Goal: Task Accomplishment & Management: Manage account settings

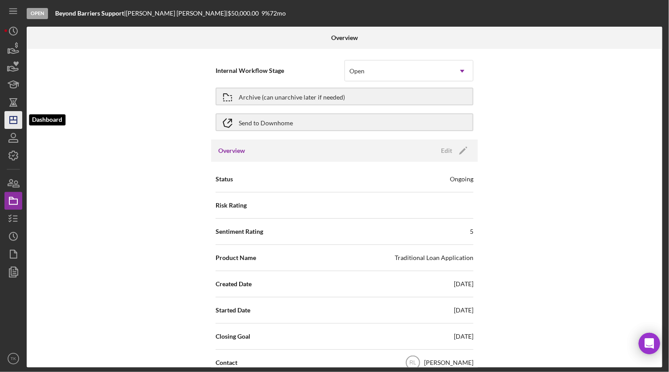
click at [12, 118] on icon "Icon/Dashboard" at bounding box center [13, 120] width 22 height 22
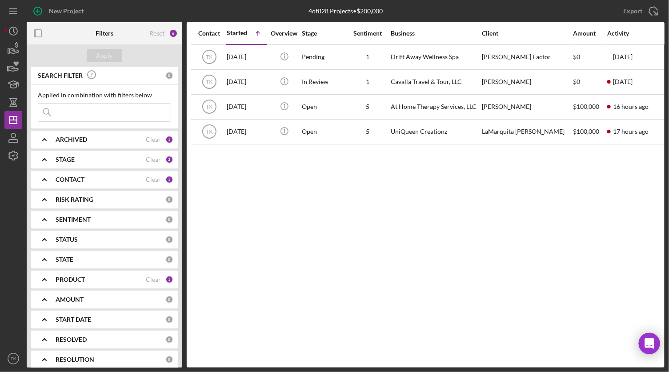
click at [70, 176] on b "CONTACT" at bounding box center [70, 179] width 29 height 7
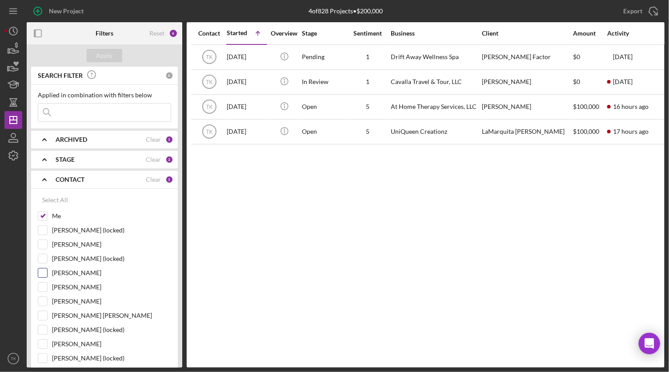
scroll to position [40, 0]
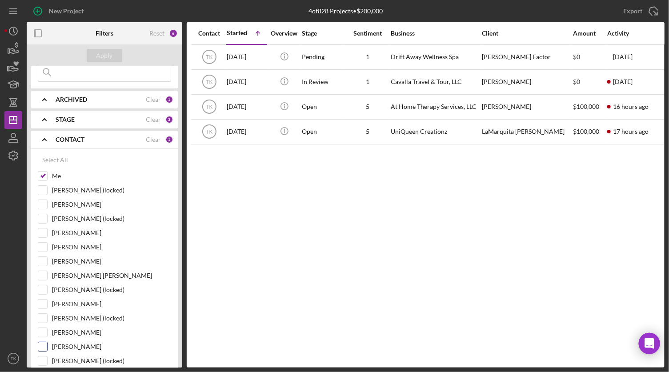
click at [41, 345] on input "[PERSON_NAME]" at bounding box center [42, 346] width 9 height 9
checkbox input "true"
click at [97, 49] on div "Apply" at bounding box center [104, 55] width 16 height 13
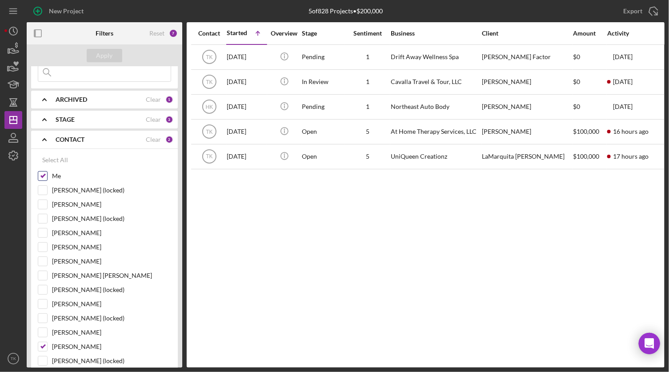
click at [43, 173] on input "Me" at bounding box center [42, 176] width 9 height 9
checkbox input "false"
click at [108, 64] on div "Apply" at bounding box center [105, 55] width 156 height 22
click at [116, 54] on button "Apply" at bounding box center [105, 55] width 36 height 13
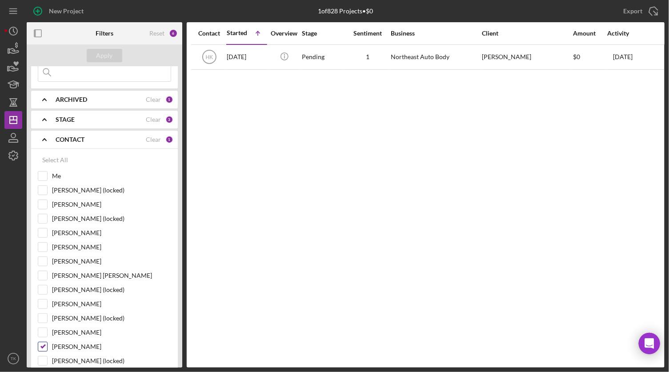
click at [44, 345] on input "[PERSON_NAME]" at bounding box center [42, 346] width 9 height 9
checkbox input "false"
click at [44, 204] on input "[PERSON_NAME]" at bounding box center [42, 204] width 9 height 9
click at [108, 57] on div "Apply" at bounding box center [104, 55] width 16 height 13
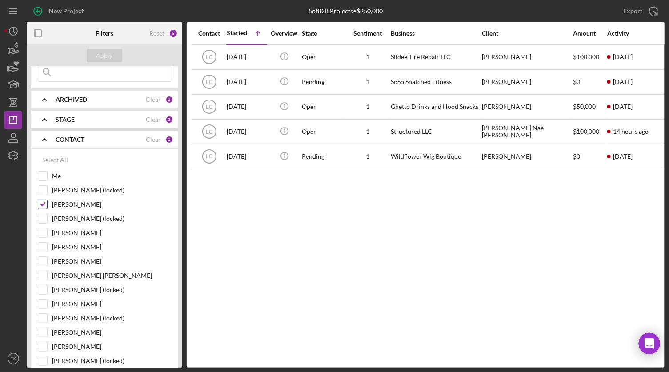
click at [46, 202] on input "[PERSON_NAME]" at bounding box center [42, 204] width 9 height 9
checkbox input "false"
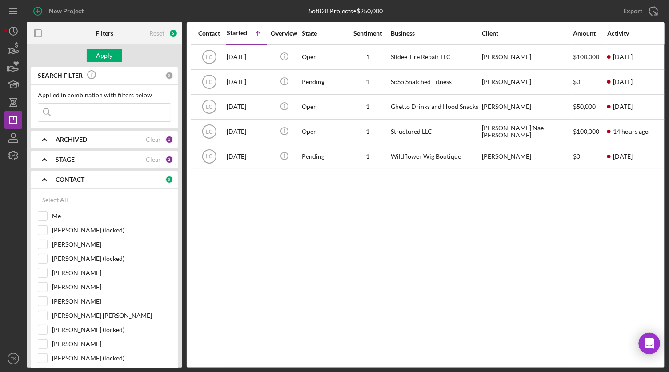
drag, startPoint x: 96, startPoint y: 107, endPoint x: 140, endPoint y: 111, distance: 44.2
click at [96, 107] on input at bounding box center [104, 113] width 132 height 18
click at [100, 56] on div "Apply" at bounding box center [104, 55] width 16 height 13
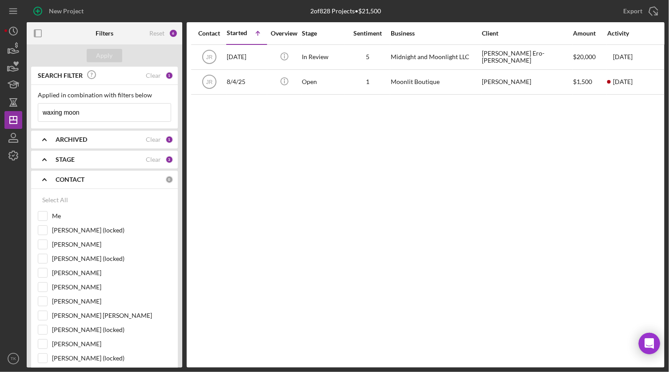
click at [127, 120] on input "waxing moon" at bounding box center [104, 113] width 132 height 18
click at [107, 56] on div "Apply" at bounding box center [104, 55] width 16 height 13
drag, startPoint x: 102, startPoint y: 114, endPoint x: 7, endPoint y: 108, distance: 95.2
click at [7, 108] on div "New Project 2 of 828 Projects • $21,500 Export Icon/Export Filters Reset 6 Appl…" at bounding box center [334, 183] width 660 height 367
type input "waxing"
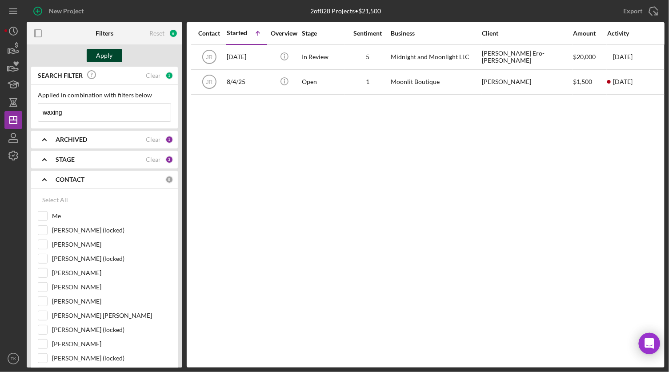
click at [116, 53] on button "Apply" at bounding box center [105, 55] width 36 height 13
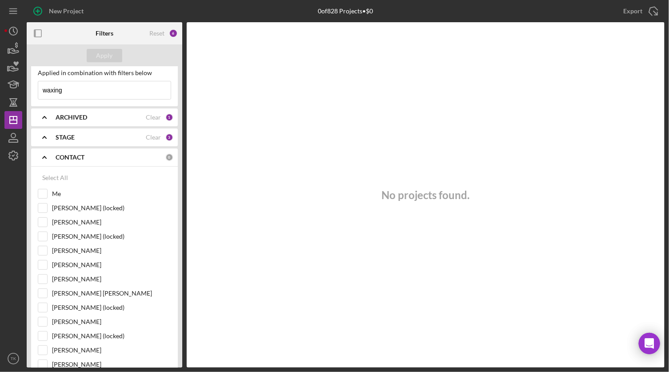
scroll to position [40, 0]
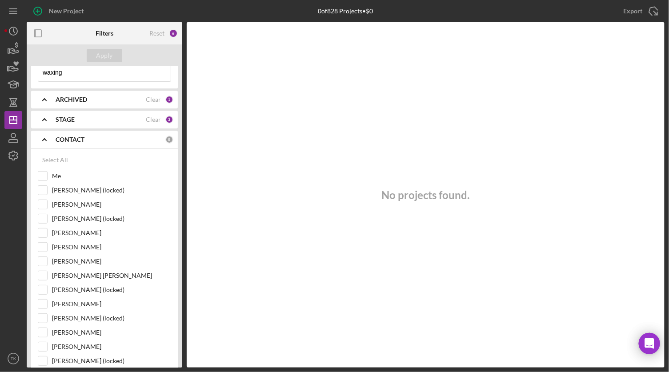
click at [58, 121] on b "STAGE" at bounding box center [65, 119] width 19 height 7
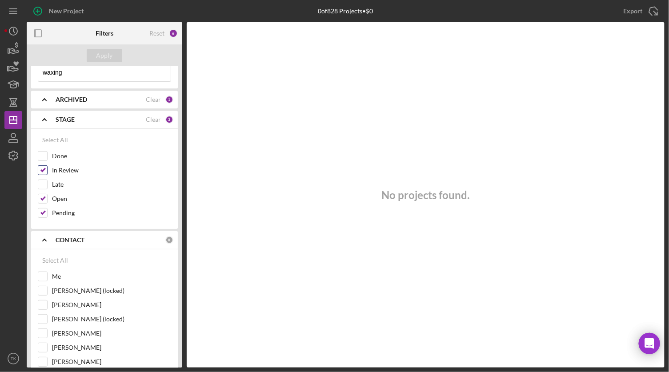
click at [40, 170] on input "In Review" at bounding box center [42, 170] width 9 height 9
checkbox input "false"
click at [43, 197] on input "Open" at bounding box center [42, 198] width 9 height 9
checkbox input "false"
click at [40, 210] on input "Pending" at bounding box center [42, 212] width 9 height 9
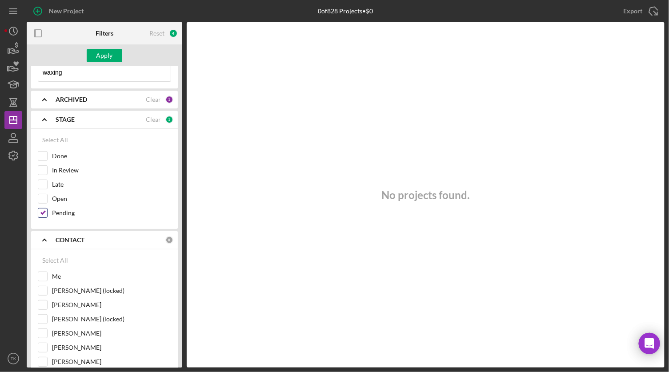
checkbox input "false"
click at [105, 51] on div "Apply" at bounding box center [104, 55] width 16 height 13
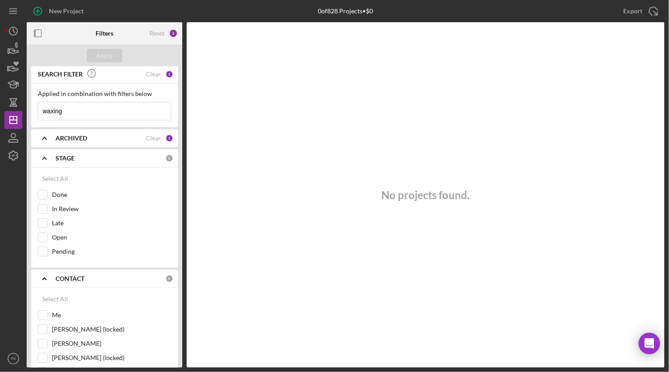
scroll to position [0, 0]
drag, startPoint x: 44, startPoint y: 107, endPoint x: 32, endPoint y: 107, distance: 11.1
click at [32, 107] on div "Applied in combination with filters below waxing Icon/Menu Close" at bounding box center [104, 107] width 147 height 44
click at [104, 56] on div "Apply" at bounding box center [104, 55] width 16 height 13
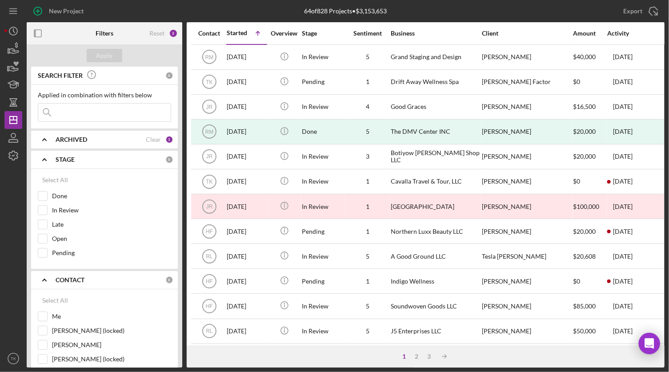
drag, startPoint x: 78, startPoint y: 109, endPoint x: 84, endPoint y: 110, distance: 6.3
click at [78, 110] on input at bounding box center [104, 113] width 132 height 18
type input "[PERSON_NAME]"
click at [113, 53] on button "Apply" at bounding box center [105, 55] width 36 height 13
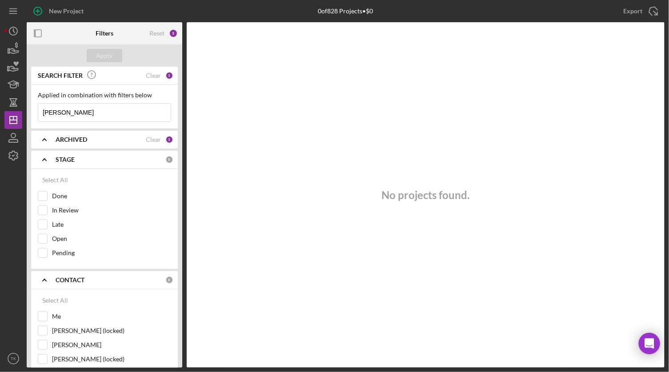
click at [42, 135] on icon "Icon/Expander" at bounding box center [44, 139] width 22 height 22
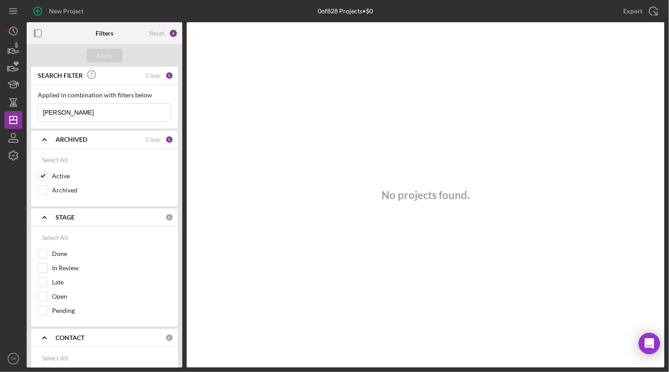
click at [42, 135] on icon "Icon/Expander" at bounding box center [44, 139] width 22 height 22
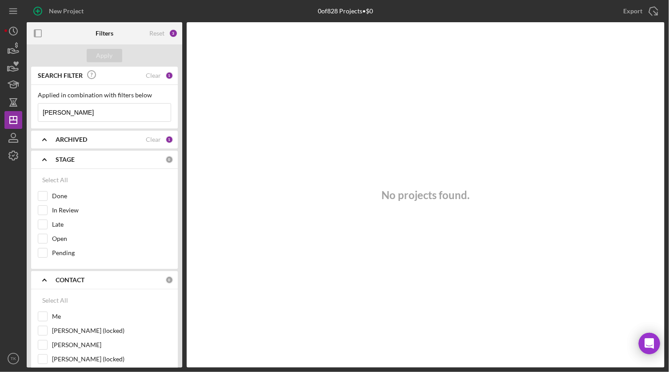
click at [41, 157] on icon "Icon/Expander" at bounding box center [44, 159] width 22 height 22
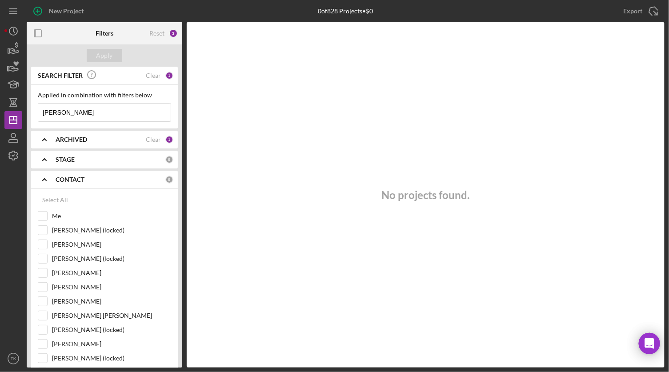
click at [43, 177] on icon "Icon/Expander" at bounding box center [44, 179] width 22 height 22
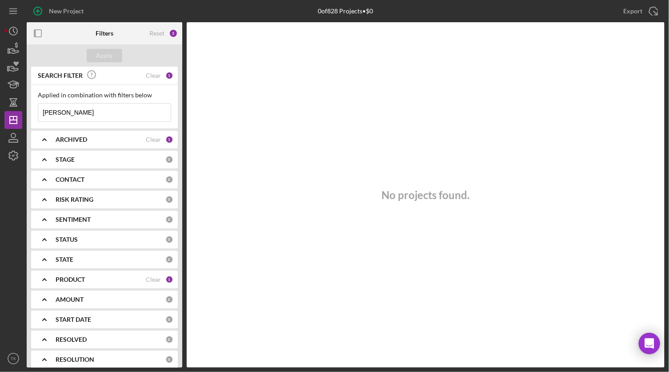
drag, startPoint x: 72, startPoint y: 113, endPoint x: 24, endPoint y: 112, distance: 47.1
click at [24, 112] on div "New Project 0 of 828 Projects • $0 Export Icon/Export Filters Reset 3 Apply SEA…" at bounding box center [334, 183] width 660 height 367
click at [98, 52] on div "Apply" at bounding box center [104, 55] width 16 height 13
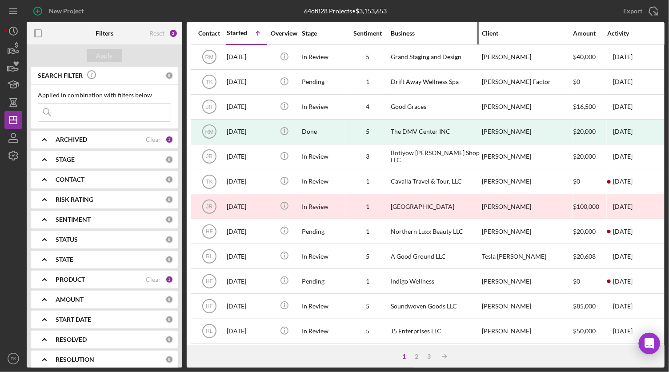
click at [410, 30] on div "Business" at bounding box center [435, 33] width 89 height 7
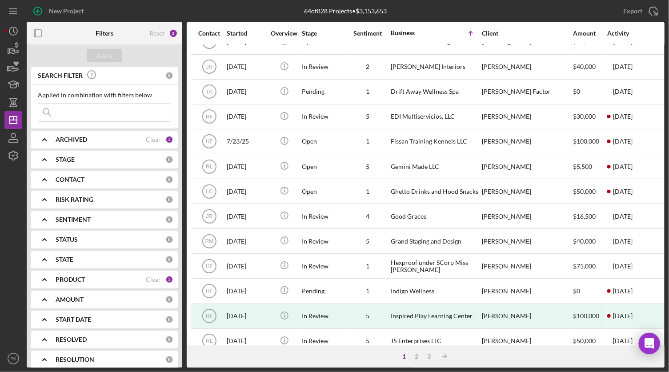
scroll to position [335, 0]
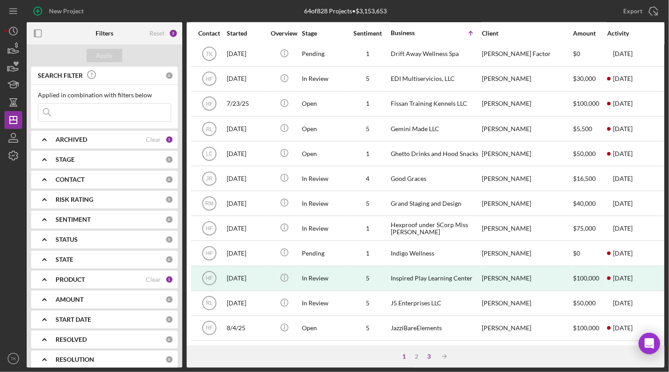
click at [431, 356] on div "3" at bounding box center [429, 356] width 12 height 7
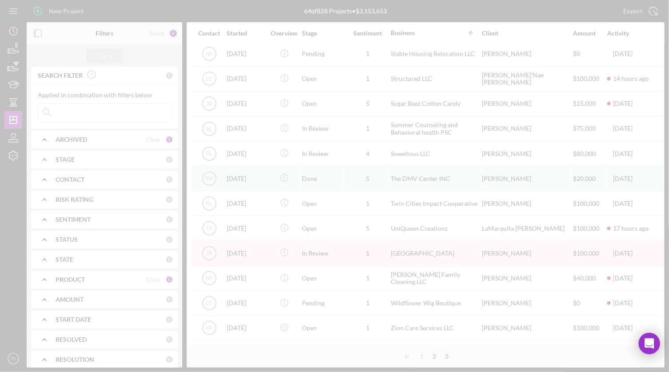
scroll to position [60, 0]
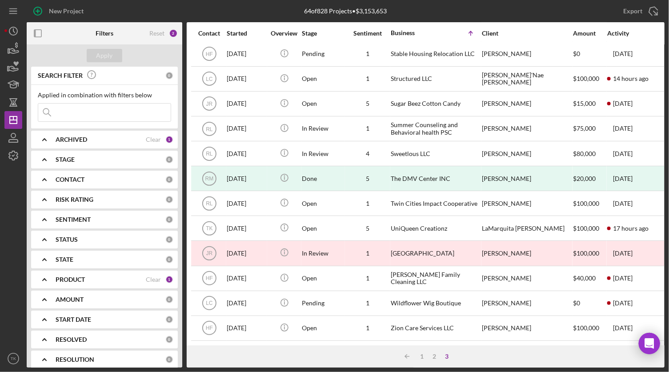
click at [65, 180] on b "CONTACT" at bounding box center [70, 179] width 29 height 7
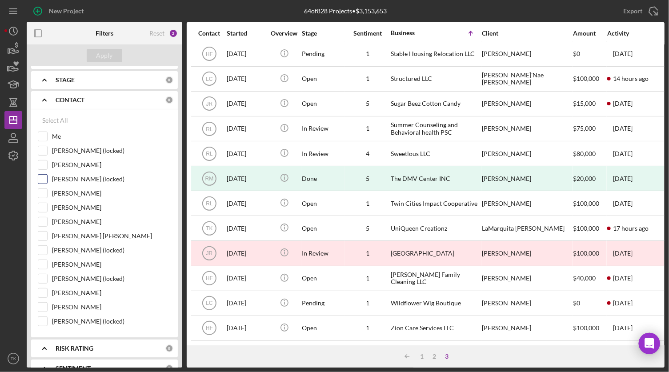
scroll to position [80, 0]
click at [47, 307] on input "[PERSON_NAME]" at bounding box center [42, 306] width 9 height 9
click at [113, 57] on button "Apply" at bounding box center [105, 55] width 36 height 13
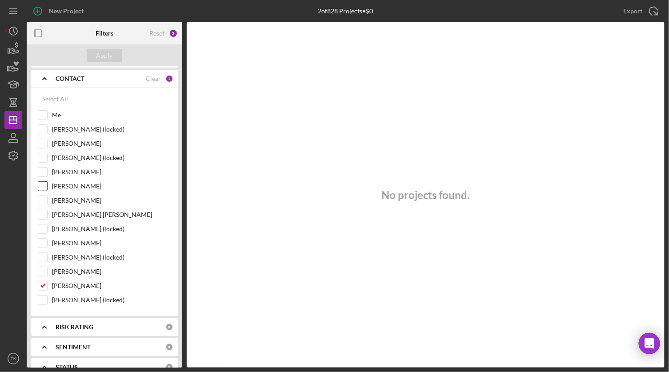
scroll to position [52, 0]
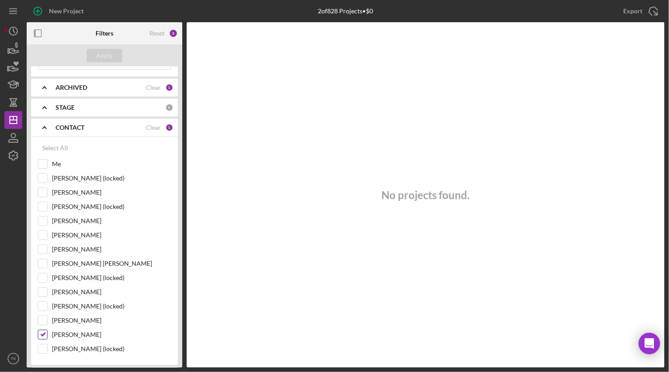
click at [43, 335] on input "[PERSON_NAME]" at bounding box center [42, 334] width 9 height 9
click at [100, 56] on div "Apply" at bounding box center [104, 55] width 16 height 13
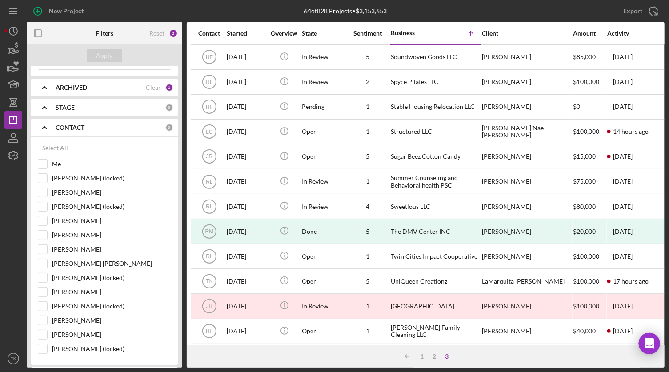
click at [207, 33] on div "Contact" at bounding box center [208, 33] width 33 height 7
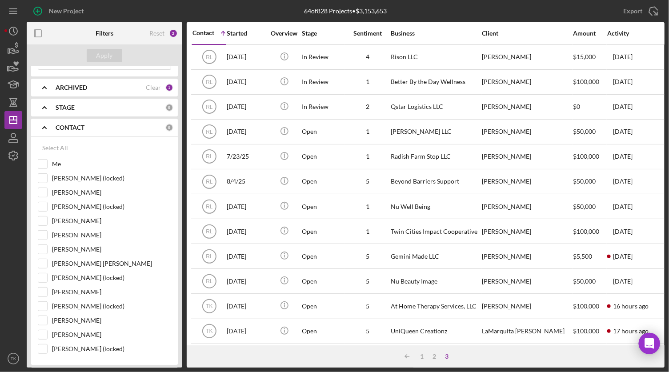
click at [206, 33] on div "Contact" at bounding box center [203, 32] width 22 height 7
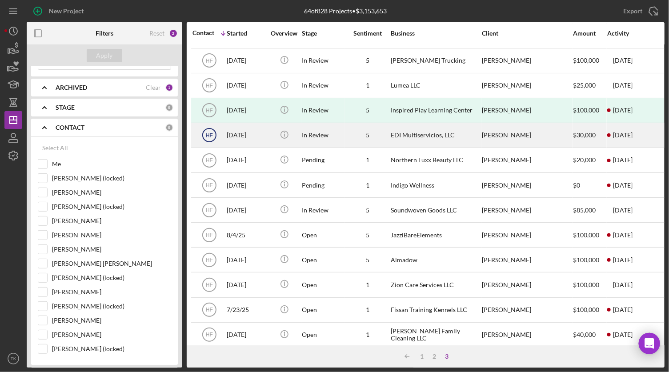
scroll to position [60, 0]
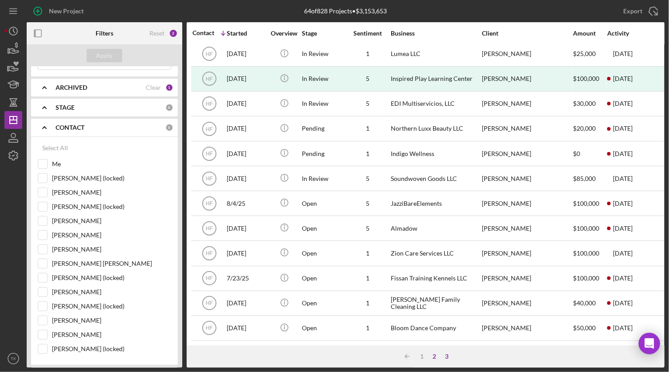
click at [434, 357] on div "2" at bounding box center [434, 356] width 12 height 7
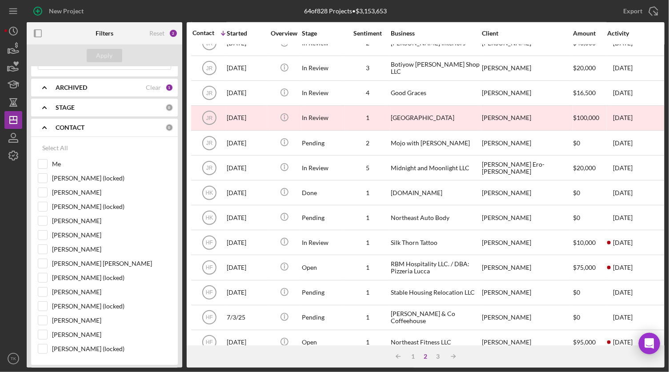
scroll to position [335, 0]
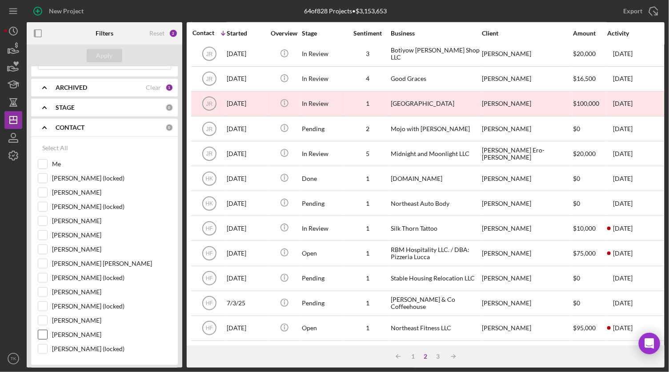
click at [45, 333] on input "[PERSON_NAME]" at bounding box center [42, 334] width 9 height 9
click at [116, 56] on button "Apply" at bounding box center [105, 55] width 36 height 13
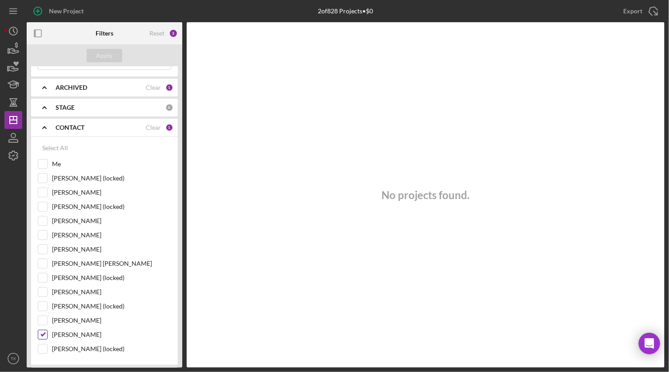
click at [41, 335] on input "[PERSON_NAME]" at bounding box center [42, 334] width 9 height 9
checkbox input "false"
click at [105, 62] on div "Apply" at bounding box center [104, 55] width 16 height 13
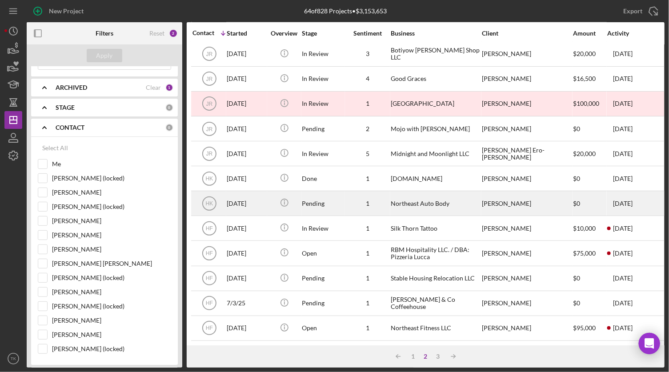
click at [323, 199] on div "Pending" at bounding box center [323, 204] width 43 height 24
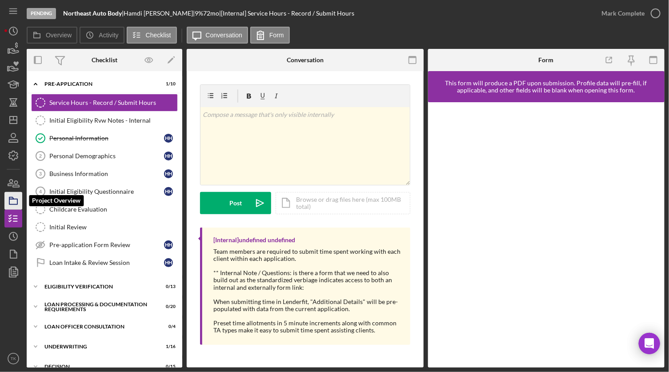
click at [15, 200] on icon "button" at bounding box center [13, 201] width 22 height 22
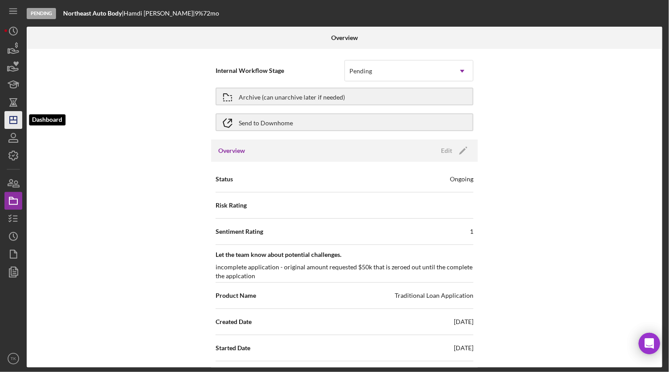
click at [9, 118] on icon "Icon/Dashboard" at bounding box center [13, 120] width 22 height 22
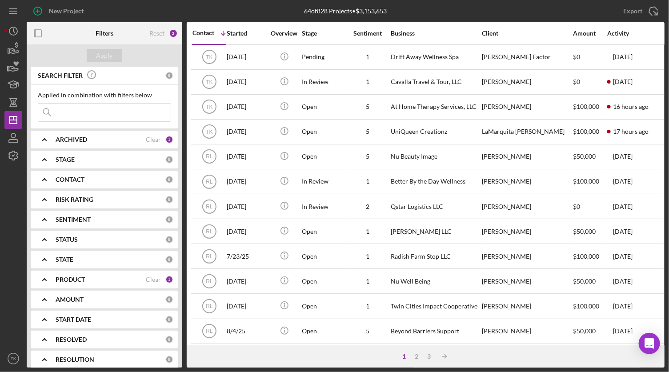
click at [44, 179] on polyline at bounding box center [45, 180] width 4 height 2
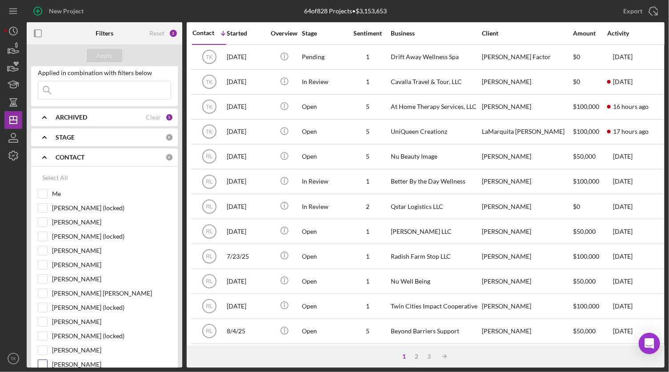
scroll to position [40, 0]
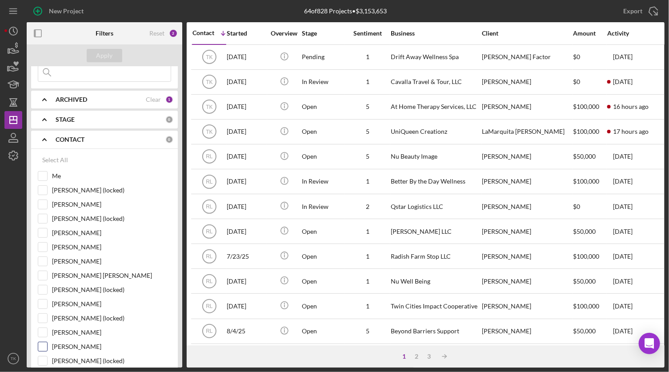
click at [44, 344] on input "[PERSON_NAME]" at bounding box center [42, 346] width 9 height 9
checkbox input "true"
click at [106, 55] on div "Apply" at bounding box center [104, 55] width 16 height 13
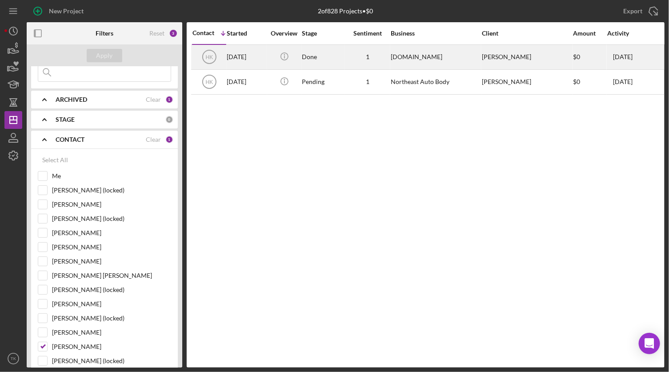
click at [264, 52] on div "[DATE]" at bounding box center [247, 57] width 40 height 24
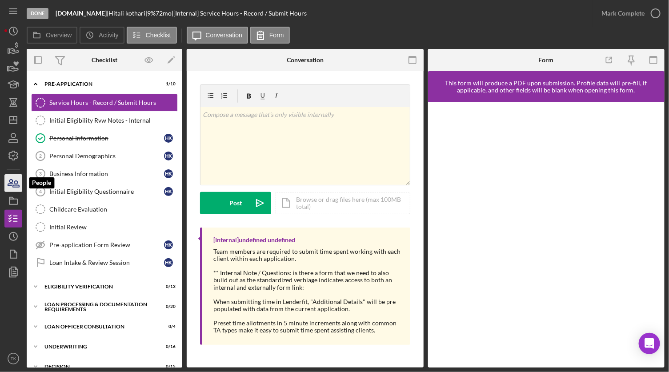
click at [12, 191] on icon "button" at bounding box center [13, 183] width 22 height 22
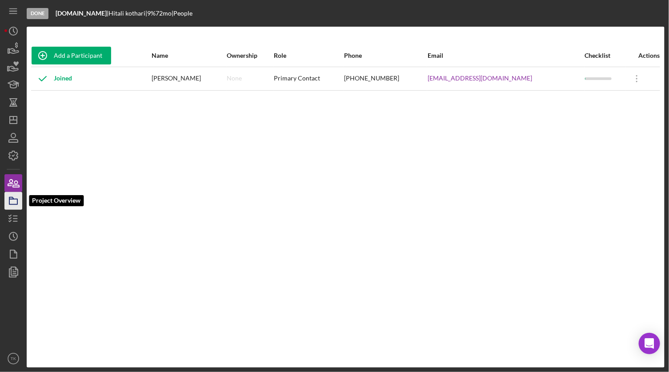
click at [11, 205] on icon "button" at bounding box center [13, 201] width 22 height 22
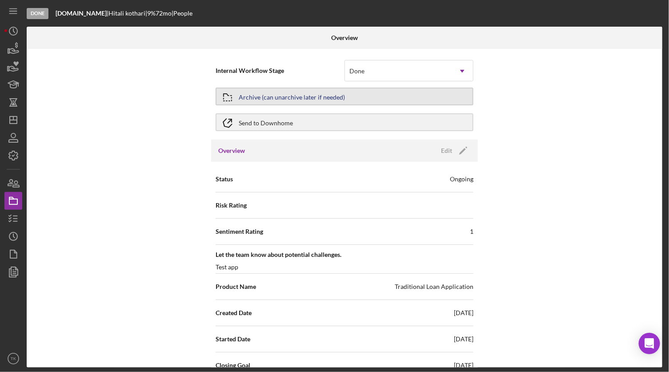
click at [274, 98] on div "Archive (can unarchive later if needed)" at bounding box center [292, 96] width 106 height 16
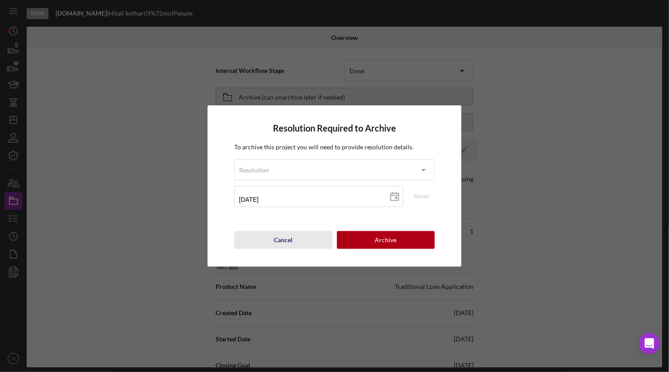
click at [260, 237] on button "Cancel" at bounding box center [283, 240] width 98 height 18
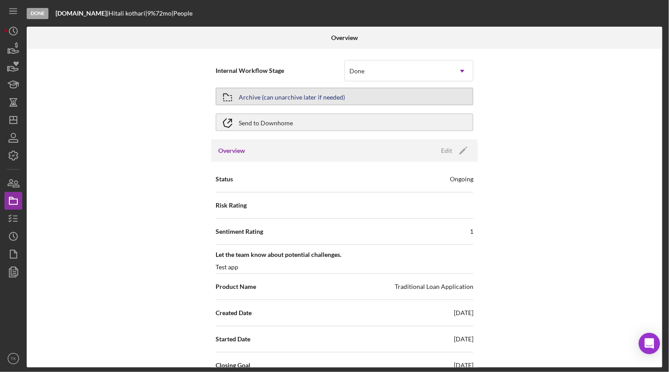
click at [281, 96] on div "Archive (can unarchive later if needed)" at bounding box center [292, 96] width 106 height 16
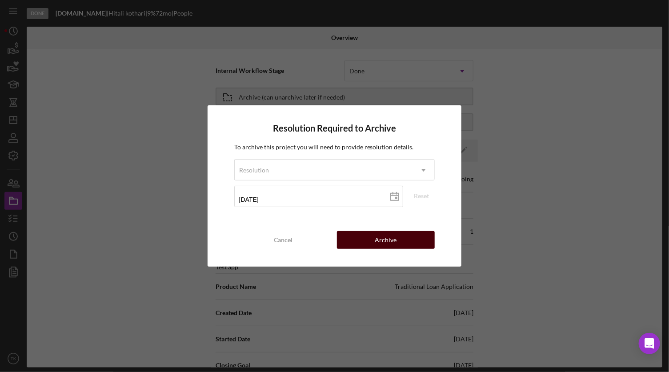
click at [392, 237] on div "Archive" at bounding box center [386, 240] width 22 height 18
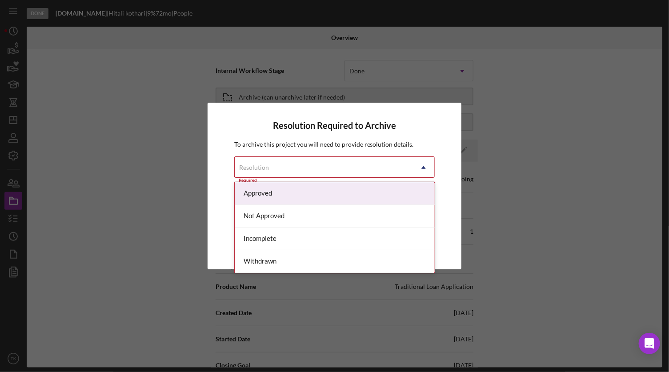
click at [420, 161] on icon "Icon/Dropdown Arrow" at bounding box center [423, 167] width 21 height 21
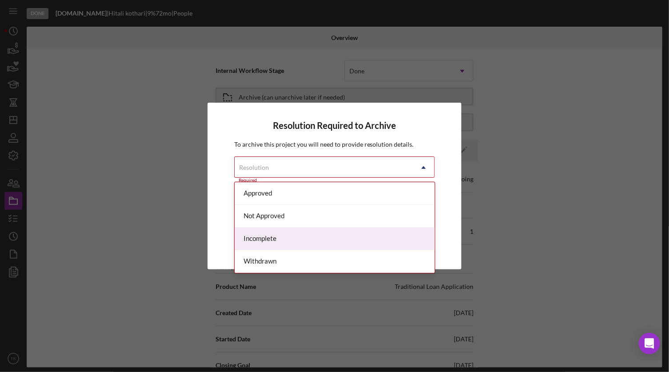
click at [306, 236] on div "Incomplete" at bounding box center [335, 239] width 200 height 23
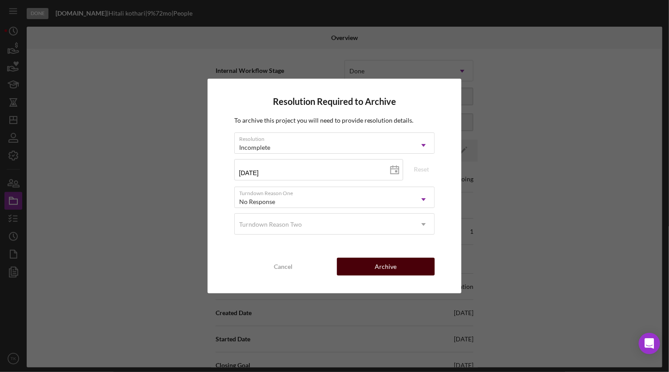
click at [367, 271] on button "Archive" at bounding box center [386, 267] width 98 height 18
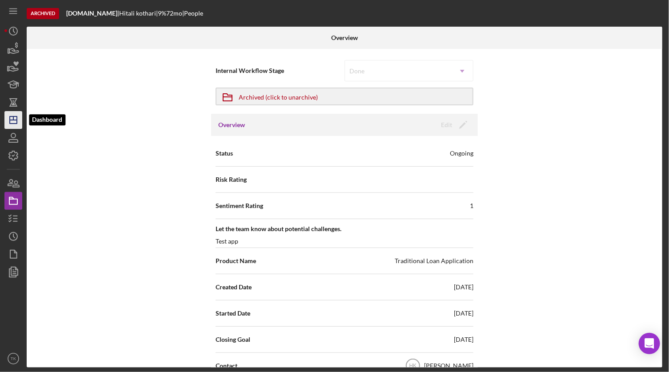
click at [8, 119] on icon "Icon/Dashboard" at bounding box center [13, 120] width 22 height 22
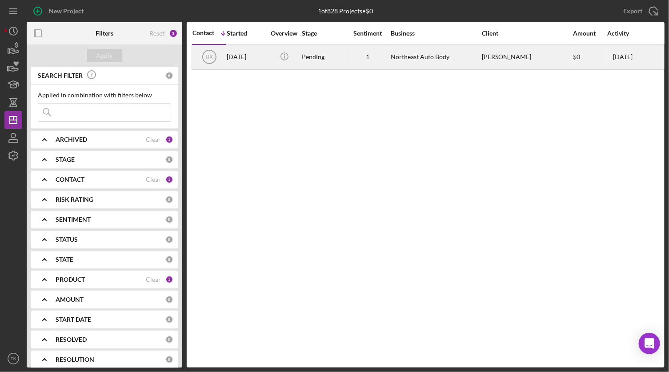
click at [312, 55] on div "Pending" at bounding box center [323, 57] width 43 height 24
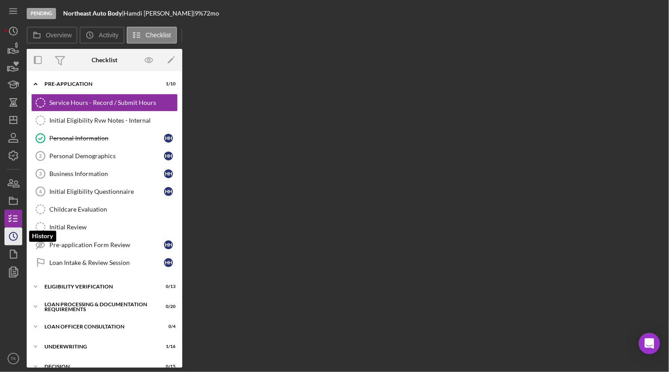
click at [14, 233] on icon "Icon/History" at bounding box center [13, 236] width 22 height 22
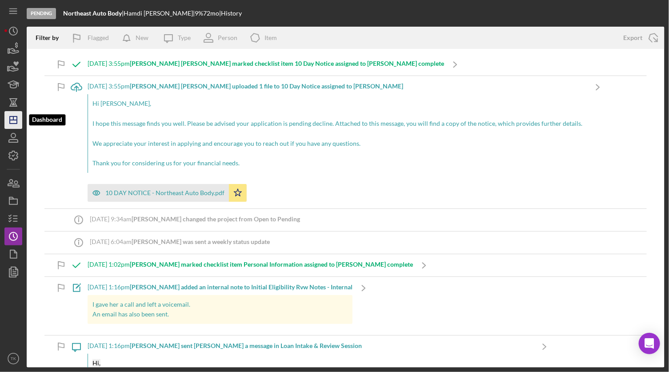
click at [15, 124] on polygon "button" at bounding box center [13, 119] width 7 height 7
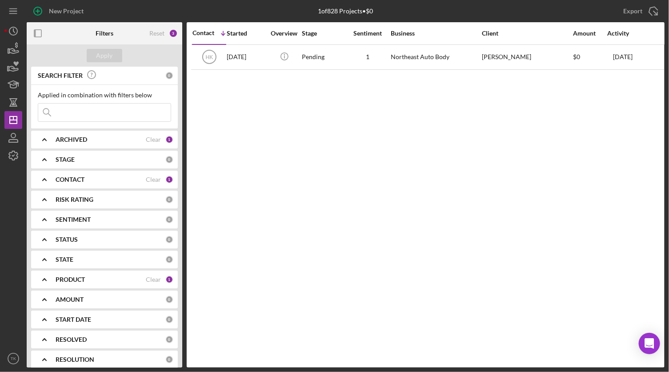
click at [44, 178] on icon "Icon/Expander" at bounding box center [44, 179] width 22 height 22
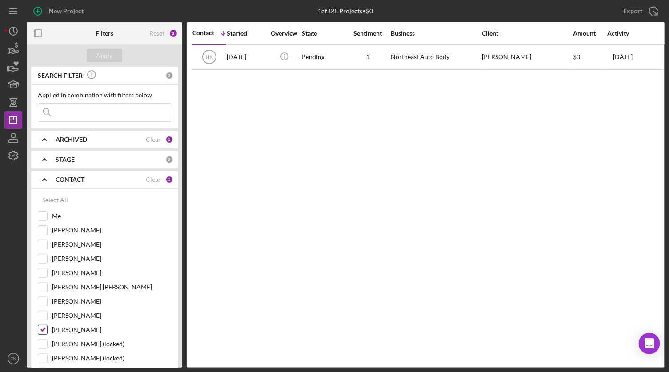
click at [45, 327] on input "[PERSON_NAME]" at bounding box center [42, 329] width 9 height 9
checkbox input "false"
click at [45, 284] on input "[PERSON_NAME] [PERSON_NAME]" at bounding box center [42, 287] width 9 height 9
checkbox input "true"
click at [91, 49] on button "Apply" at bounding box center [105, 55] width 36 height 13
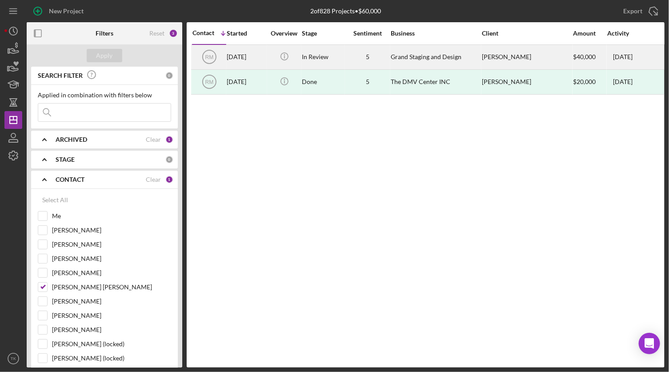
click at [314, 52] on div "In Review" at bounding box center [323, 57] width 43 height 24
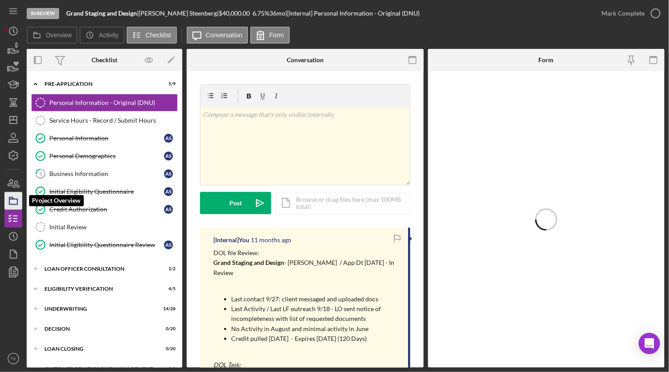
click at [16, 195] on icon "button" at bounding box center [13, 201] width 22 height 22
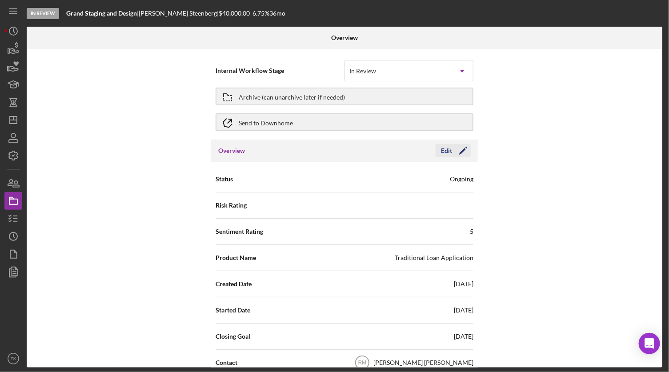
click at [455, 148] on icon "Icon/Edit" at bounding box center [463, 151] width 22 height 22
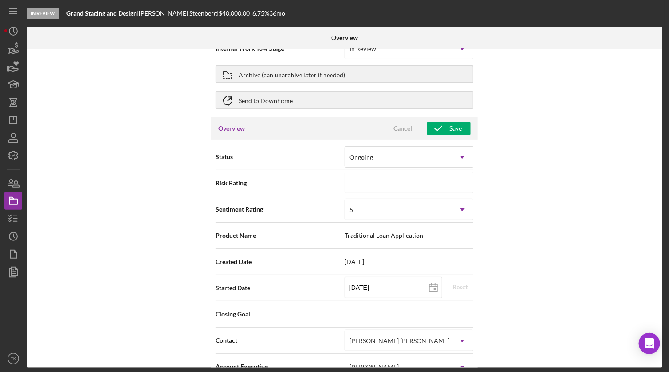
scroll to position [80, 0]
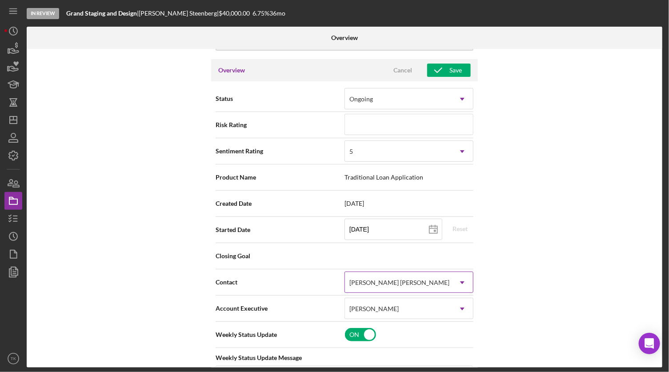
click at [403, 282] on div "[PERSON_NAME] [PERSON_NAME]" at bounding box center [398, 282] width 107 height 20
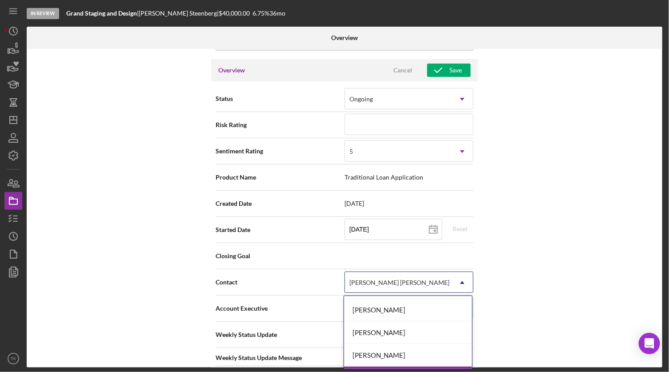
scroll to position [121, 0]
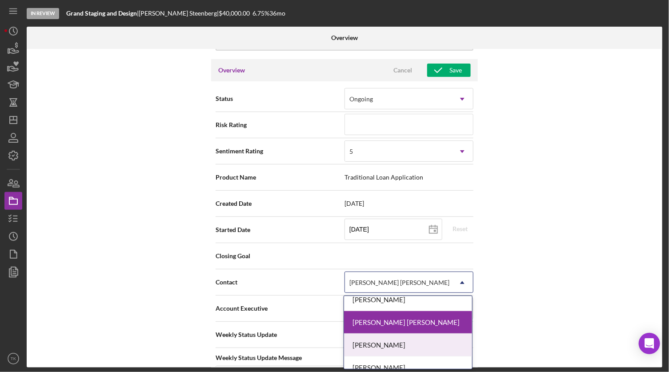
click at [383, 343] on div "[PERSON_NAME]" at bounding box center [408, 345] width 128 height 23
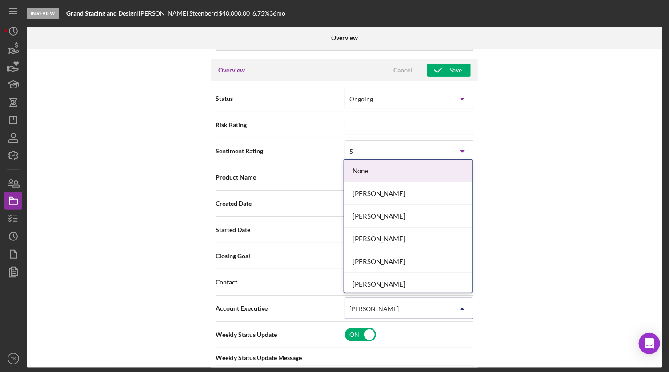
click at [371, 303] on div "[PERSON_NAME]" at bounding box center [398, 309] width 107 height 20
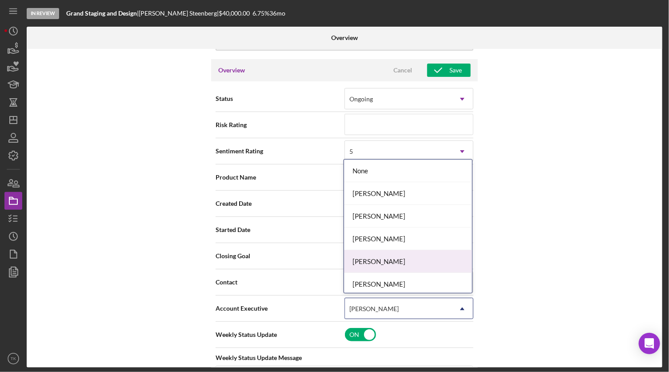
click at [385, 259] on div "[PERSON_NAME]" at bounding box center [408, 261] width 128 height 23
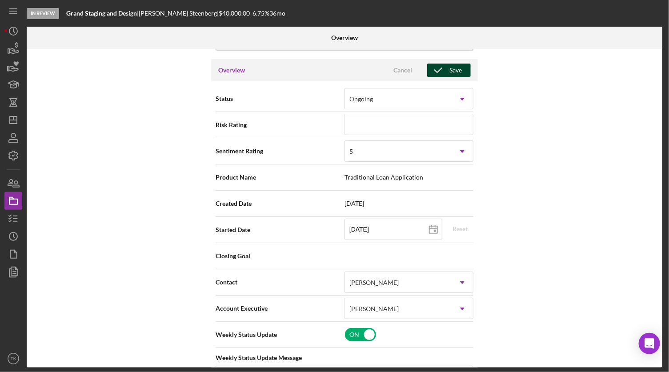
click at [449, 65] on div "Save" at bounding box center [455, 70] width 12 height 13
type textarea "Here's a snapshot of information that has been fully approved, as well as the i…"
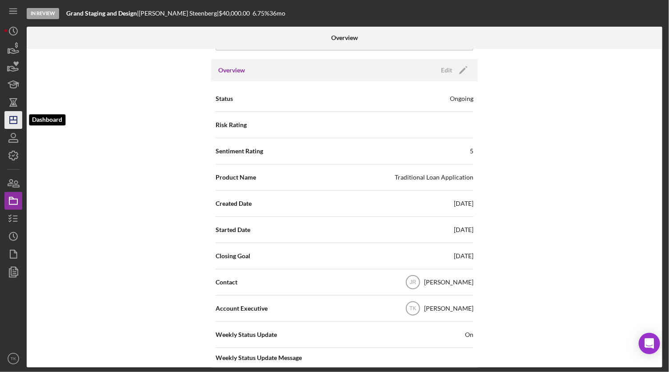
drag, startPoint x: 9, startPoint y: 126, endPoint x: 15, endPoint y: 124, distance: 6.5
click at [9, 126] on icon "Icon/Dashboard" at bounding box center [13, 120] width 22 height 22
